Goal: Task Accomplishment & Management: Use online tool/utility

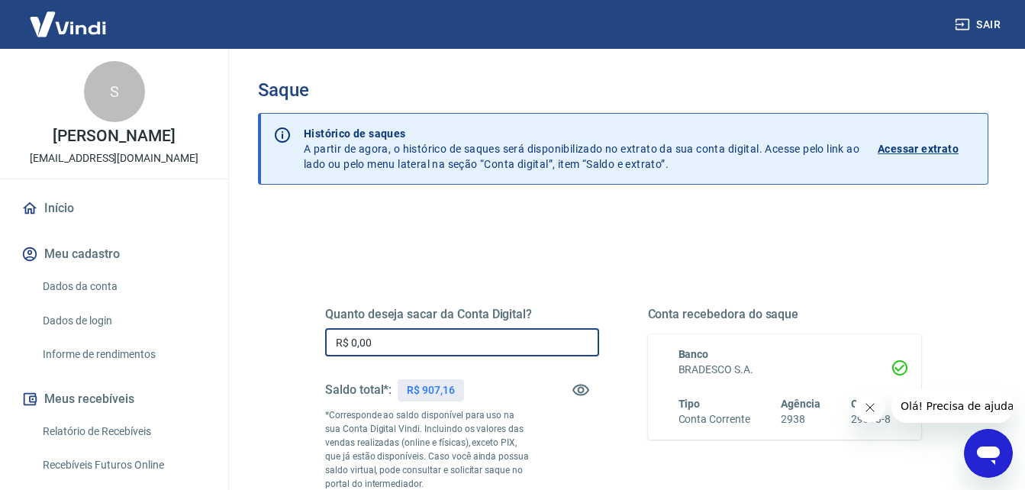
click at [411, 351] on input "R$ 0,00" at bounding box center [462, 342] width 274 height 28
type input "R$ 907,16"
click at [872, 408] on icon "Fechar mensagem da empresa" at bounding box center [869, 408] width 12 height 12
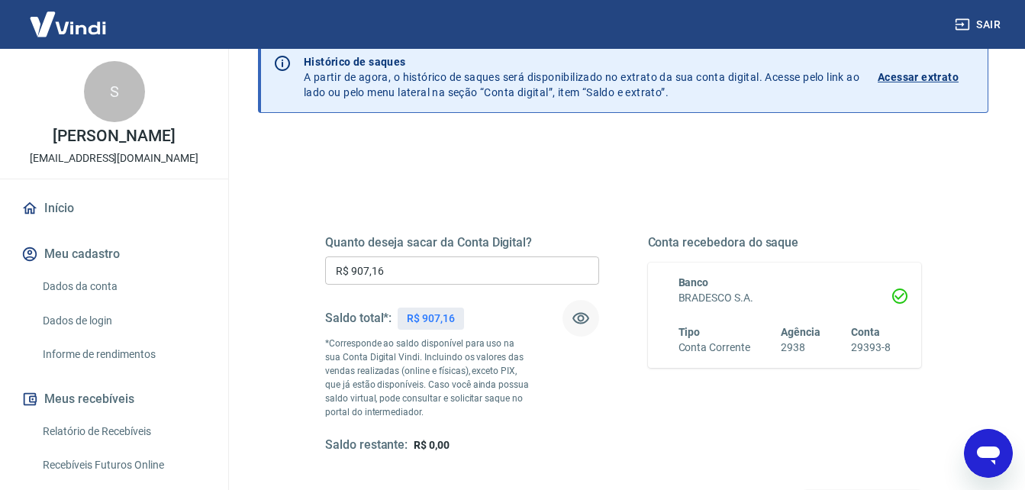
scroll to position [153, 0]
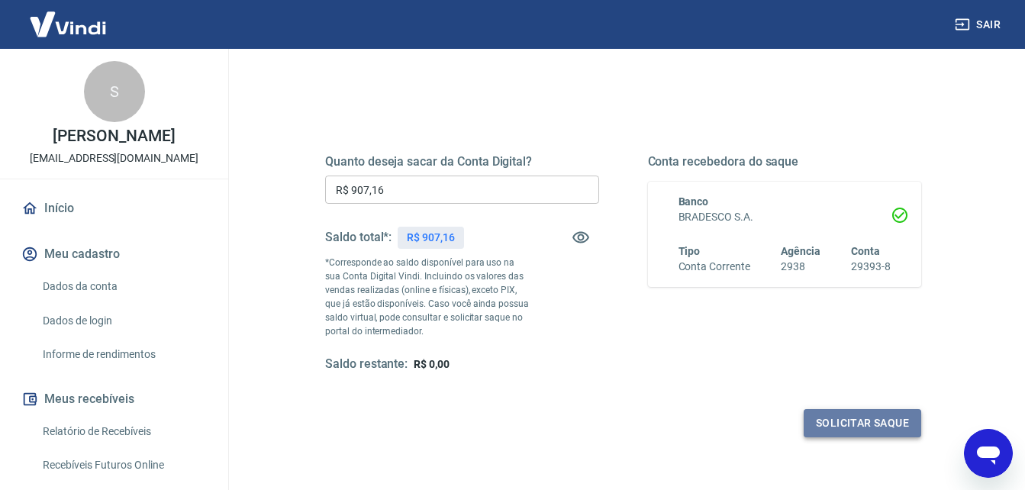
click at [847, 418] on button "Solicitar saque" at bounding box center [863, 423] width 118 height 28
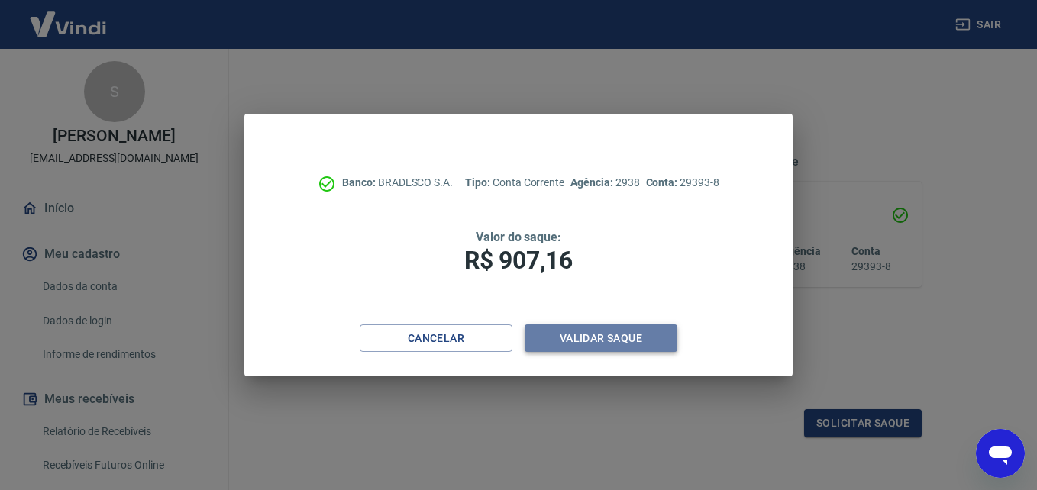
click at [602, 340] on button "Validar saque" at bounding box center [600, 338] width 153 height 28
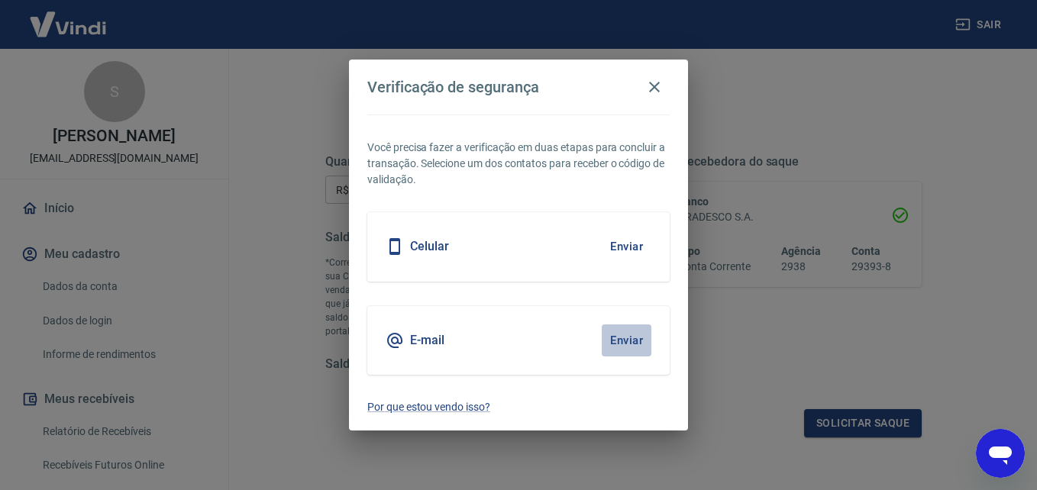
click at [633, 341] on button "Enviar" at bounding box center [627, 340] width 50 height 32
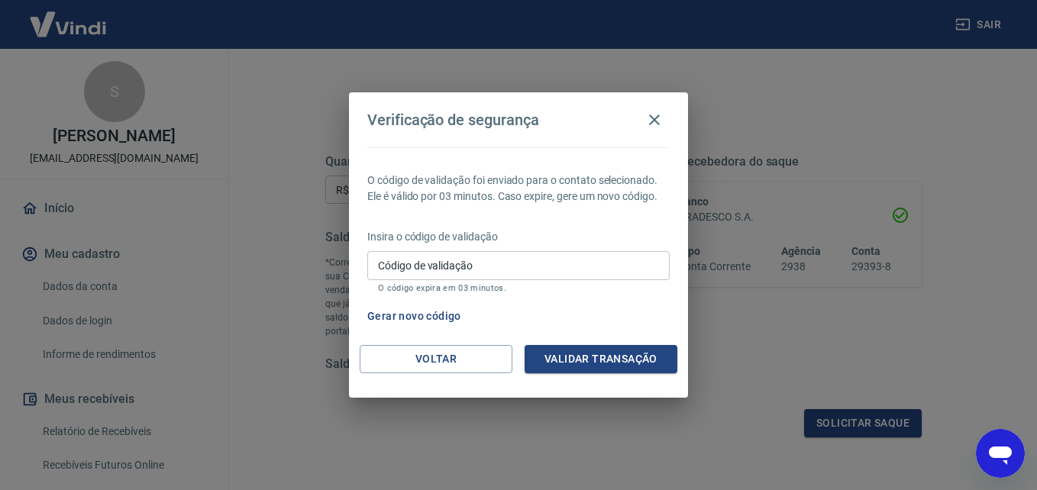
click at [425, 266] on input "Código de validação" at bounding box center [518, 265] width 302 height 28
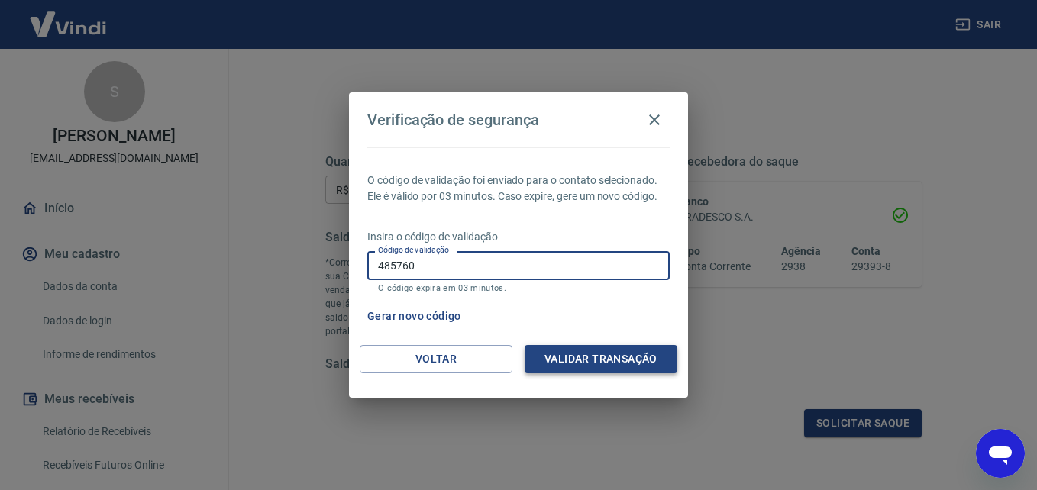
type input "485760"
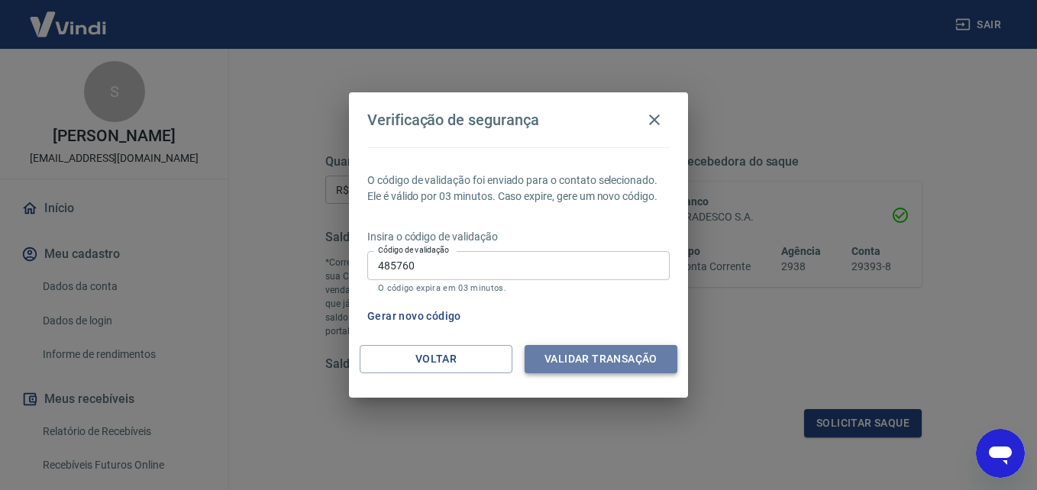
click at [556, 350] on button "Validar transação" at bounding box center [600, 359] width 153 height 28
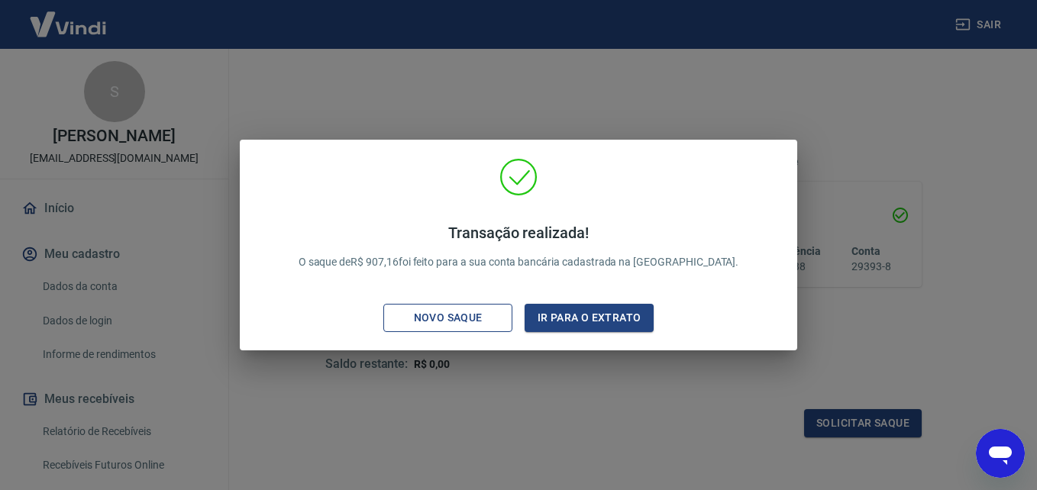
click at [467, 317] on div "Novo saque" at bounding box center [447, 317] width 105 height 19
